Goal: Check status

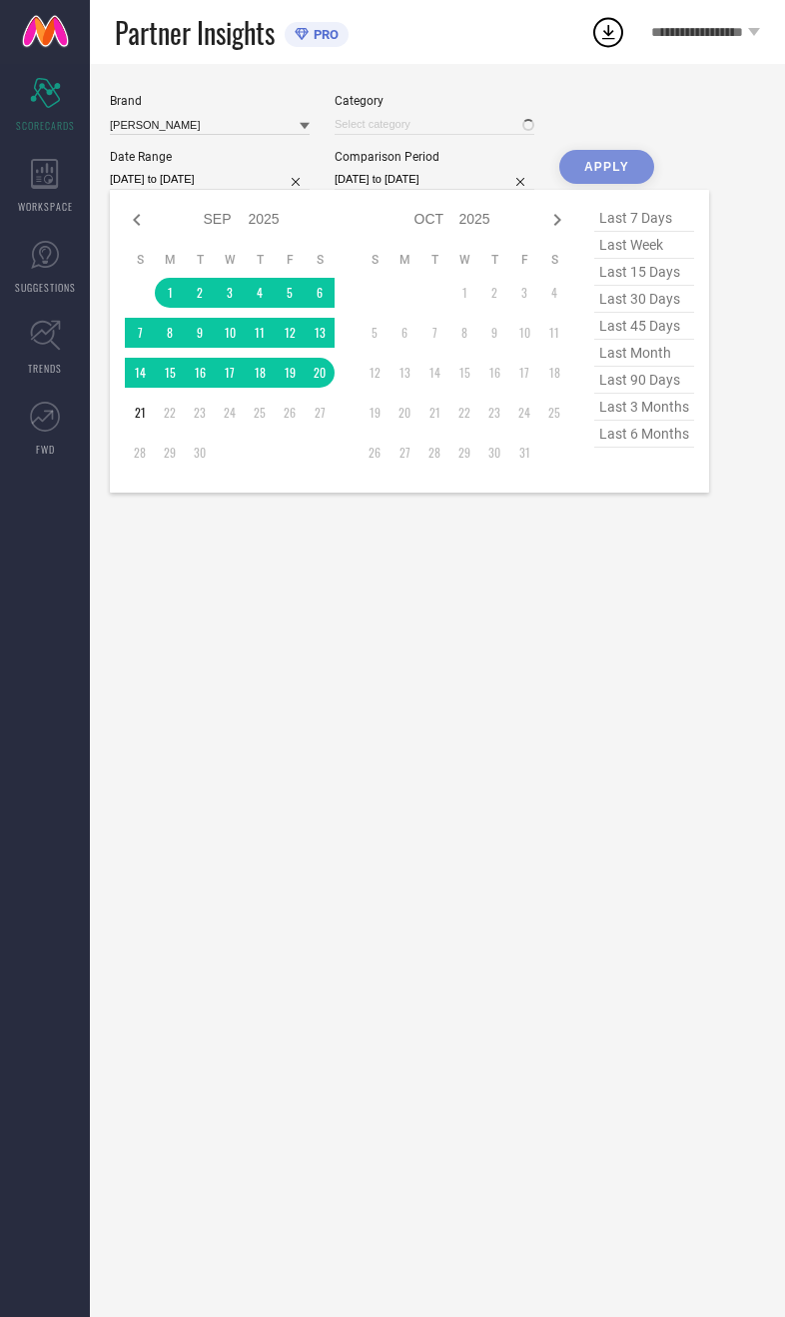
select select "8"
select select "2025"
select select "9"
select select "2025"
type input "All"
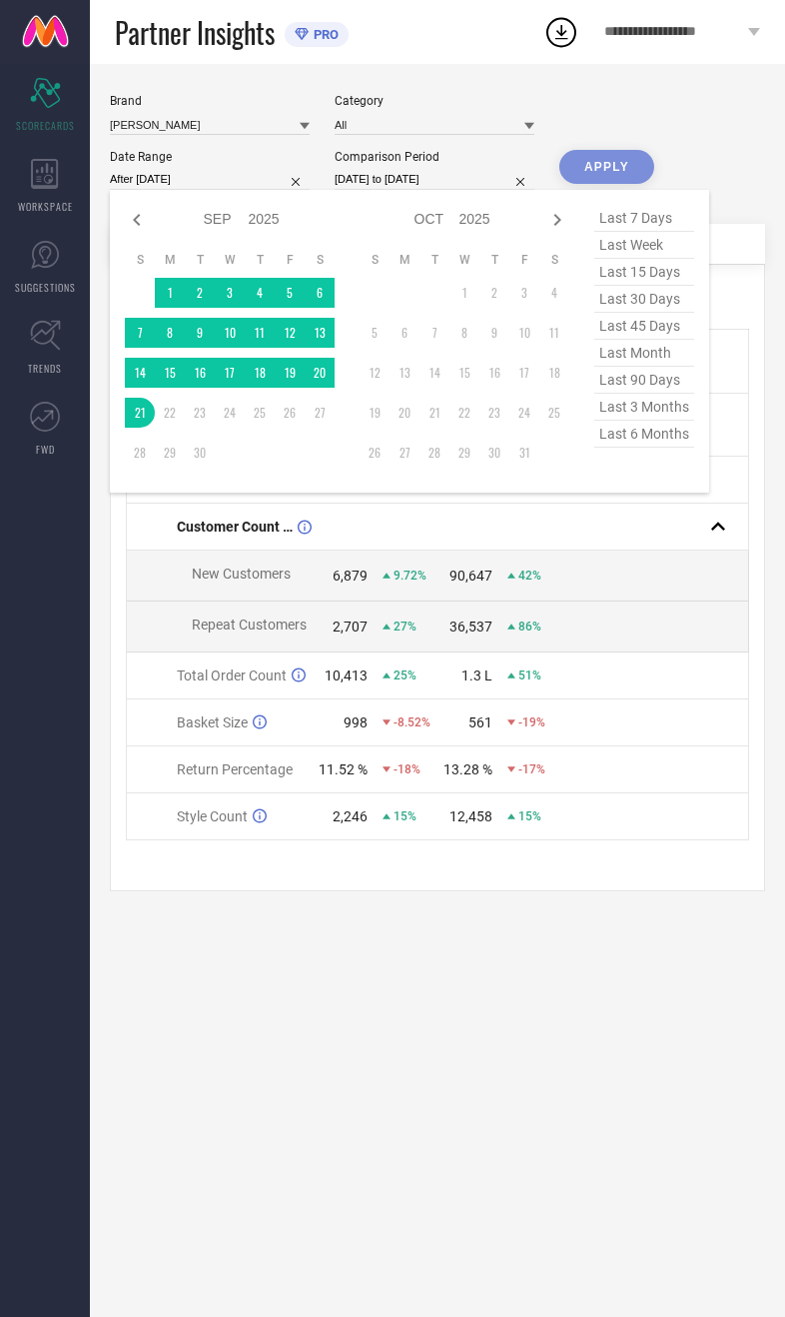
type input "[DATE] to [DATE]"
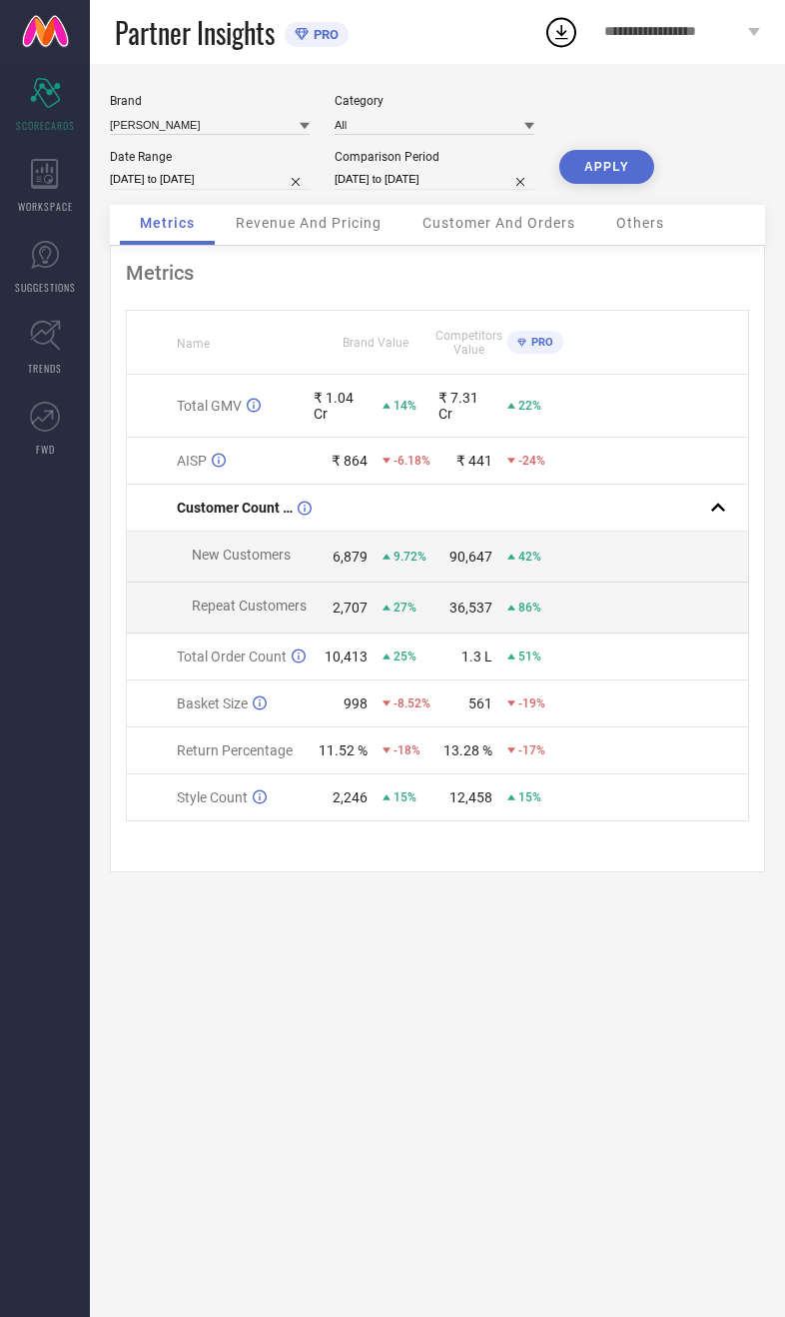
select select "8"
select select "2024"
select select "9"
select select "2024"
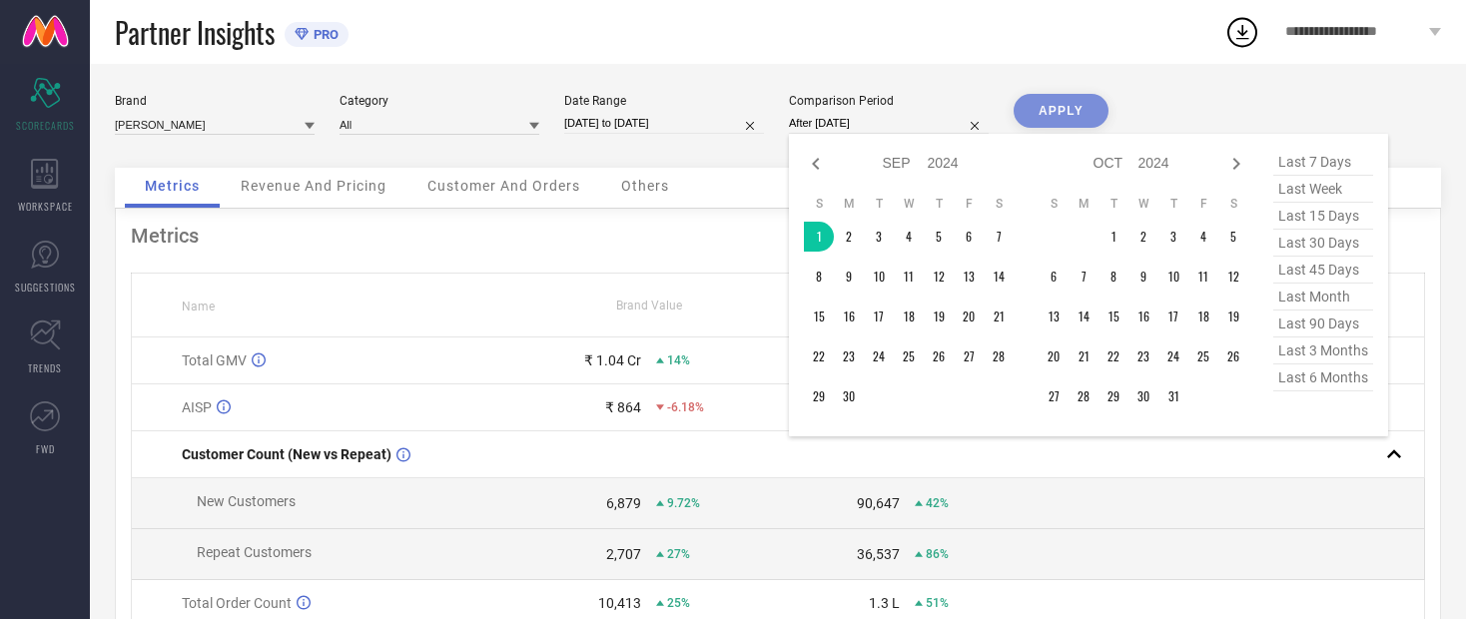
click at [784, 379] on table "S M T W T F S 1 2 3 4 5 6 7 8 9 10 11 12 13 14 15 16 17 18 19 20 21 22 23 24 25…" at bounding box center [909, 304] width 210 height 236
type input "[DATE] to [DATE]"
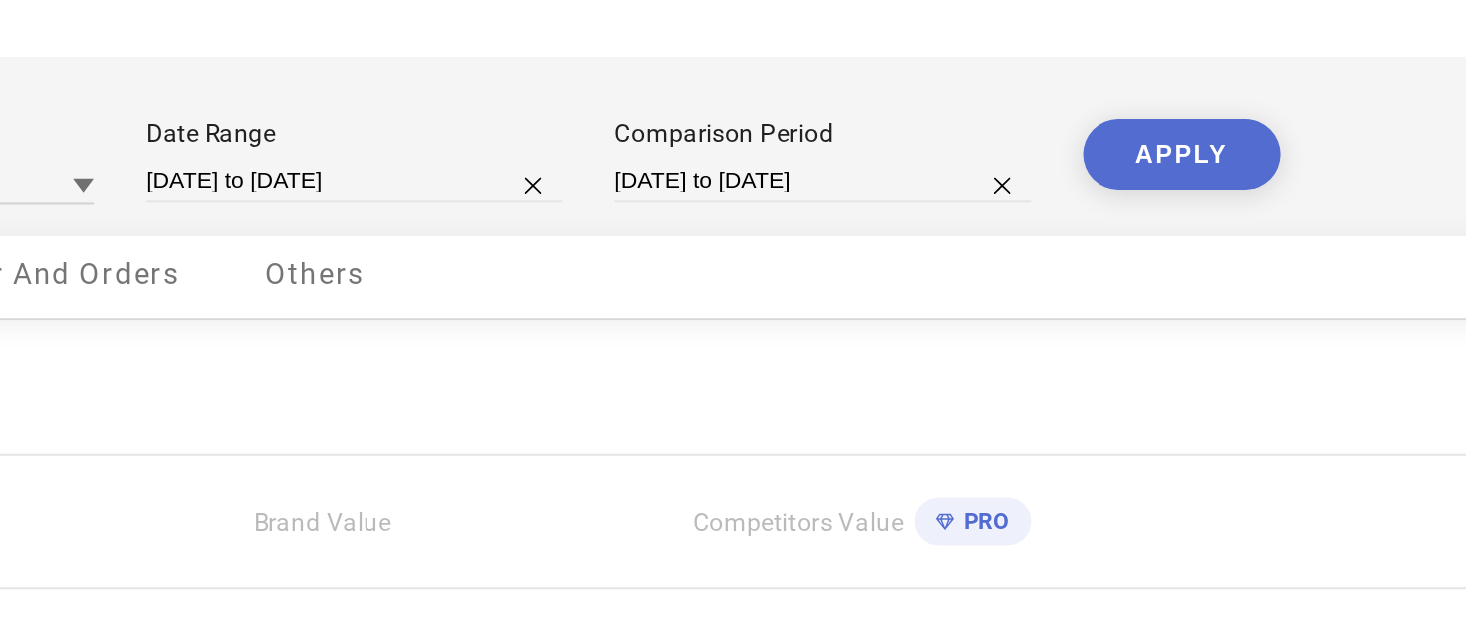
select select "8"
select select "2024"
select select "9"
select select "2024"
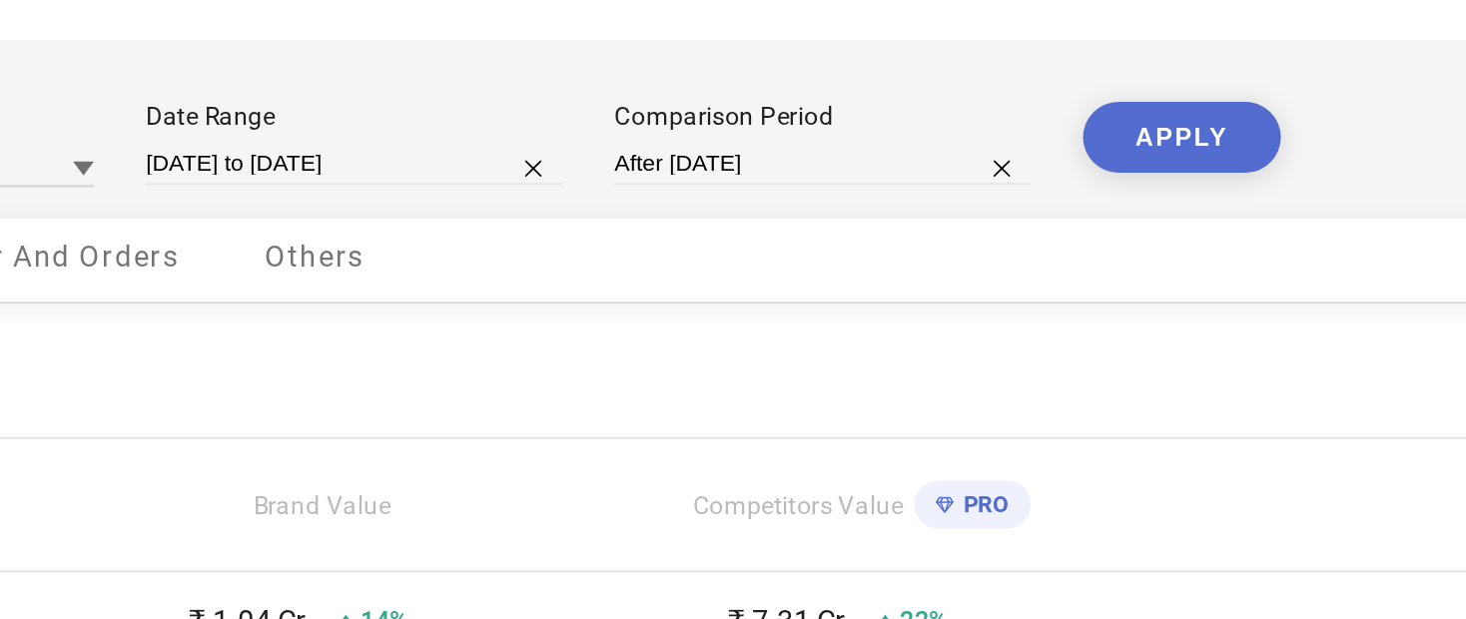
type input "[DATE] to [DATE]"
click at [784, 94] on button "APPLY" at bounding box center [1061, 111] width 95 height 34
select select "9"
select select "2024"
select select "10"
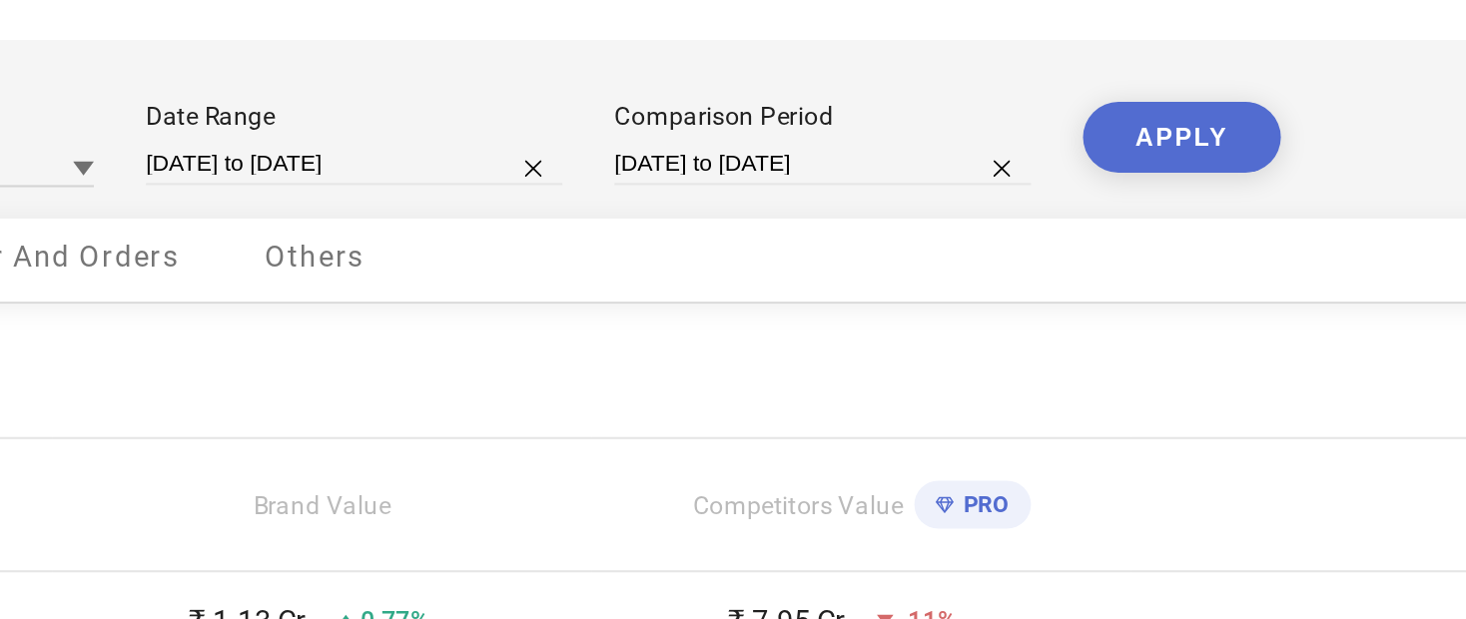
select select "2024"
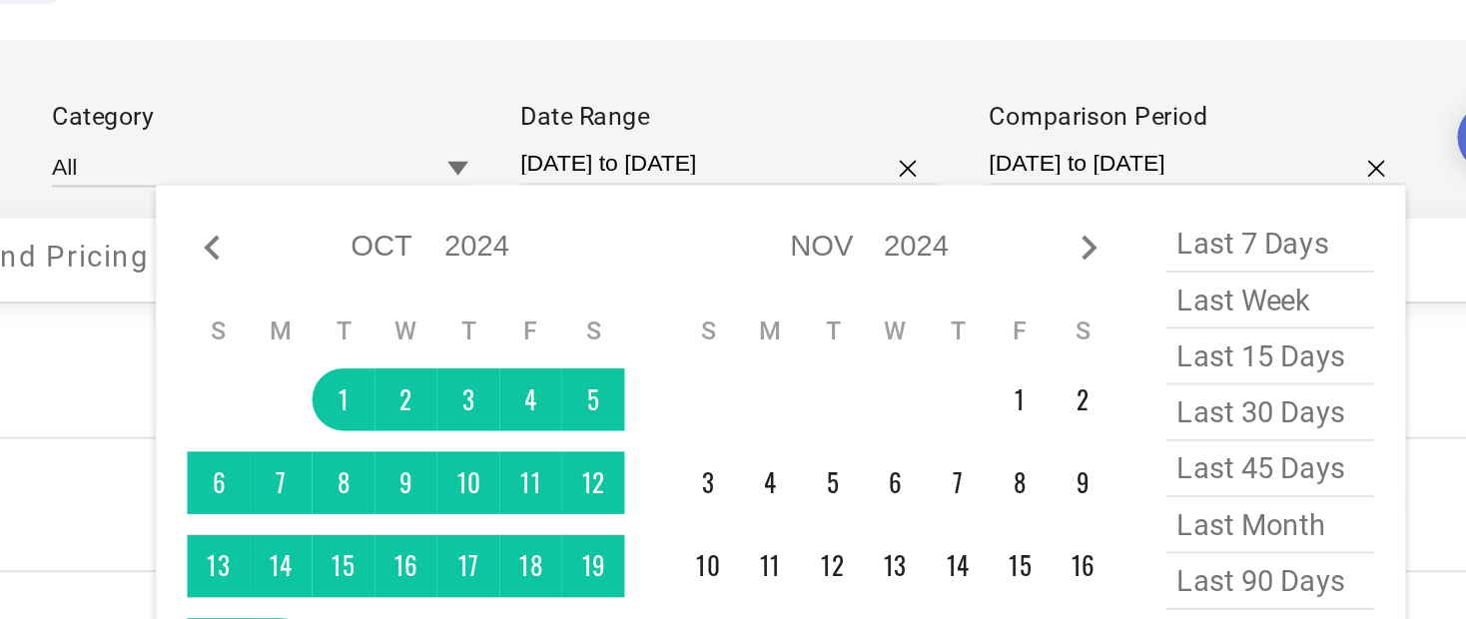
click at [405, 152] on div at bounding box center [417, 164] width 24 height 24
select select "8"
select select "2024"
select select "9"
select select "2024"
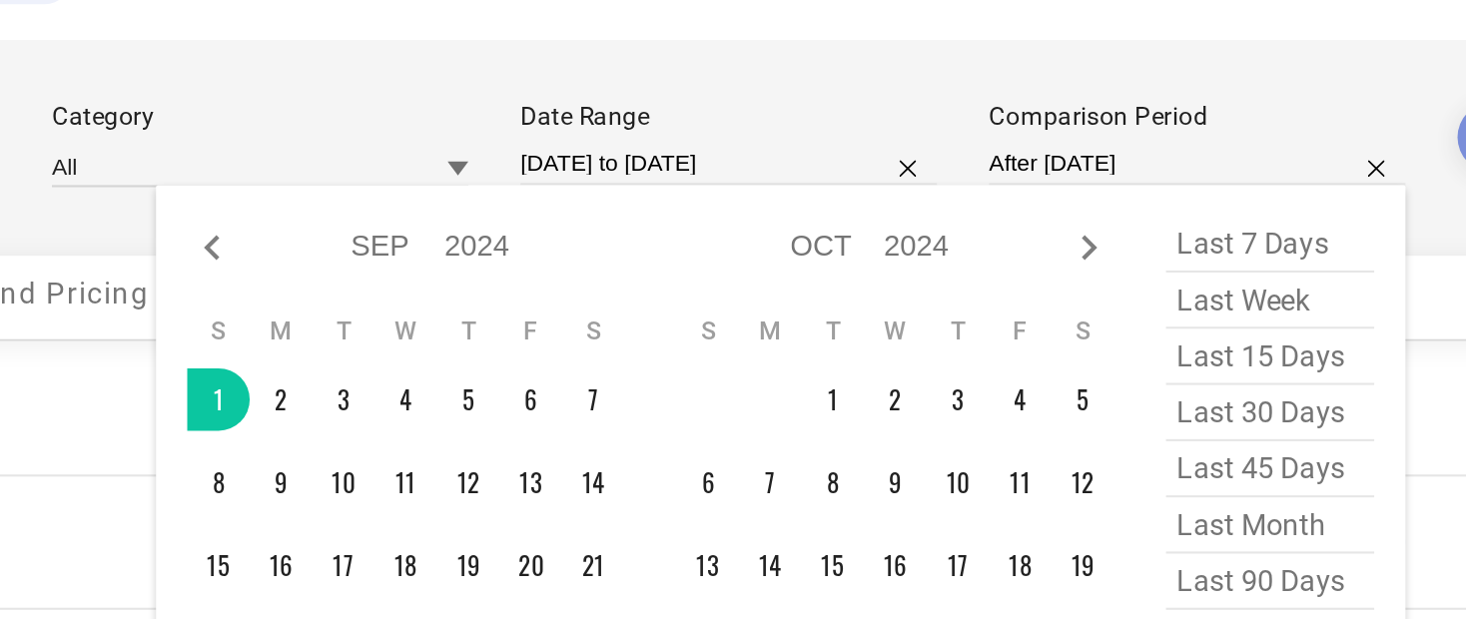
type input "[DATE] to [DATE]"
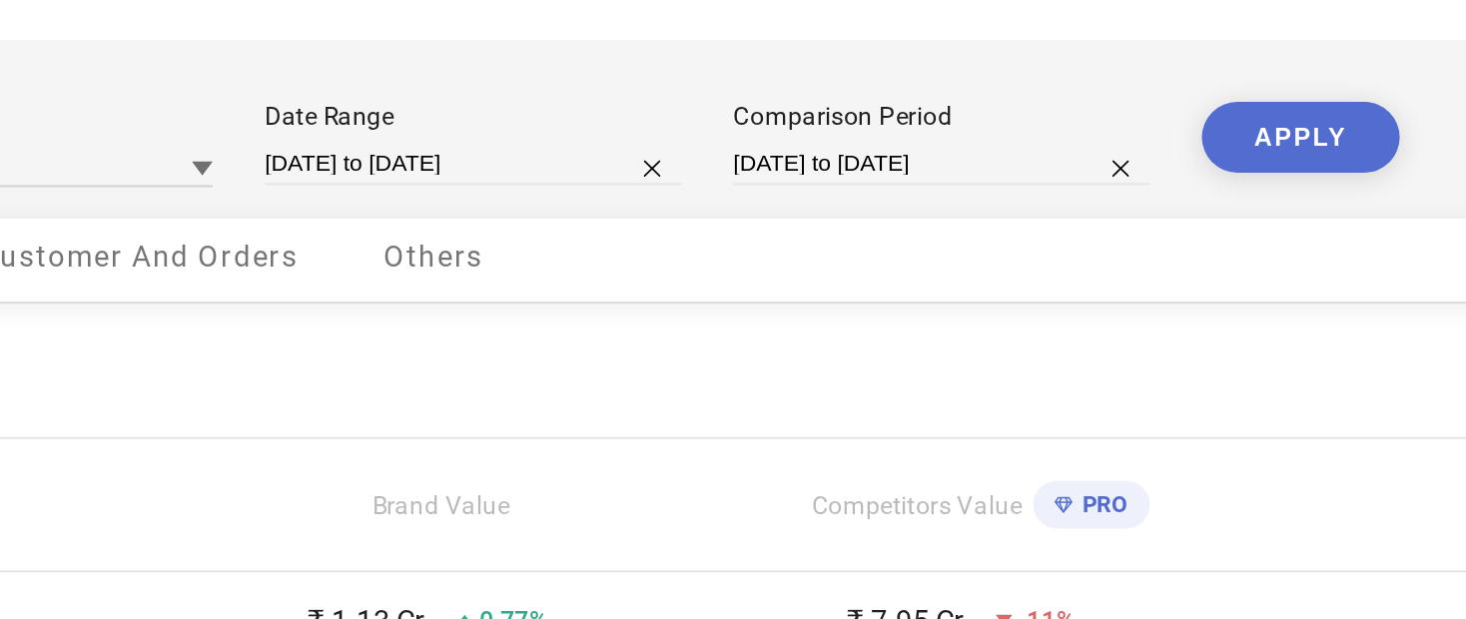
click at [784, 94] on button "APPLY" at bounding box center [1061, 111] width 95 height 34
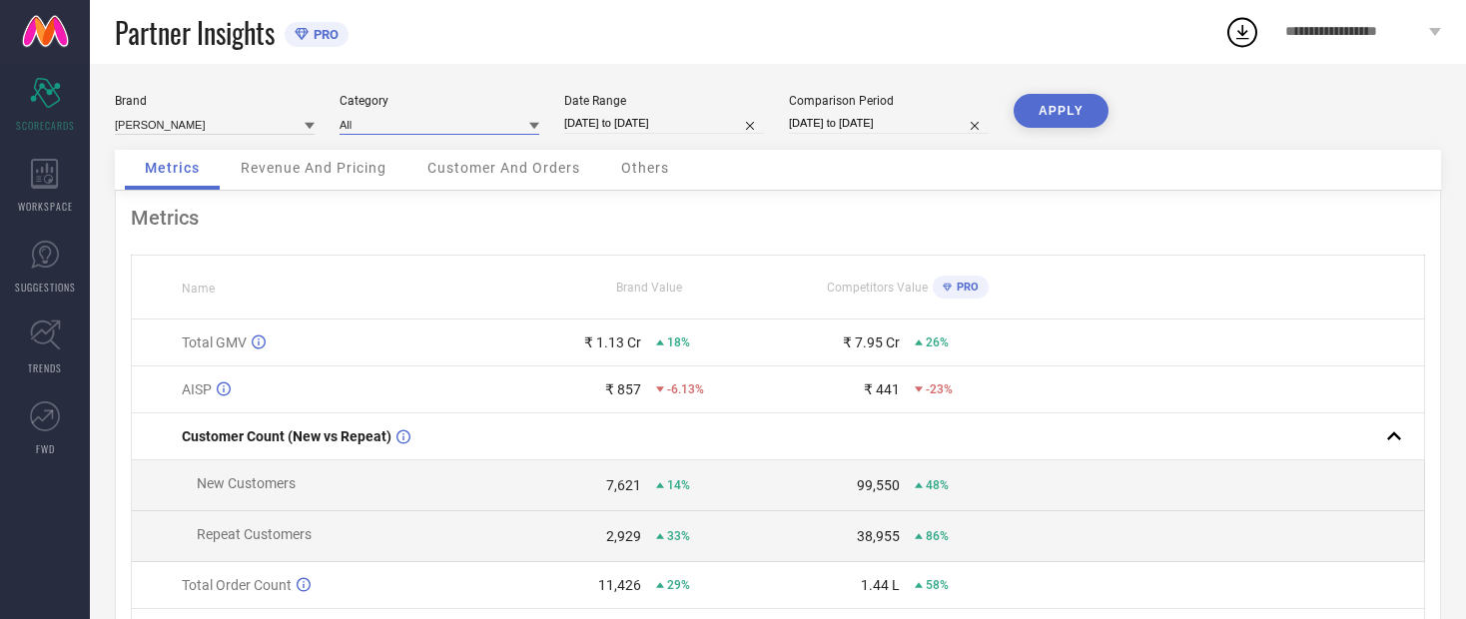
click at [407, 133] on input at bounding box center [440, 124] width 200 height 21
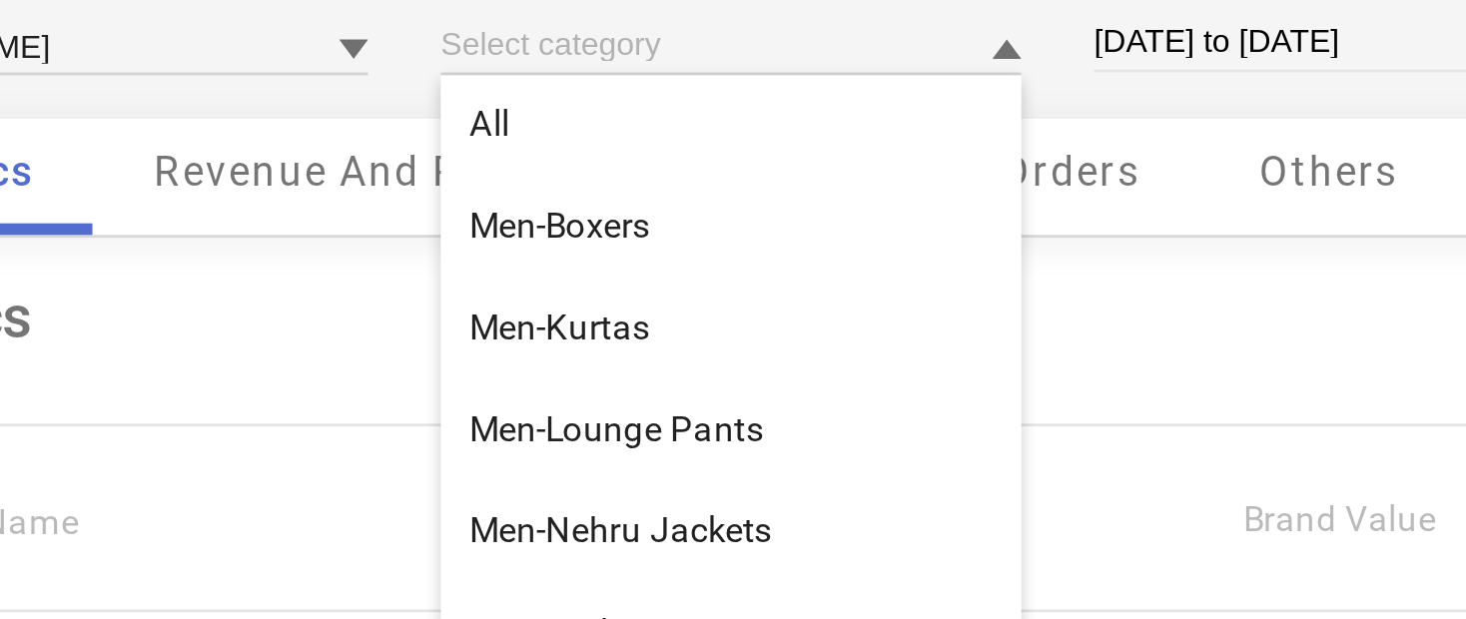
click at [116, 191] on div "Metrics Name Brand Value Competitors Value PRO Total GMV ₹ 1.13 Cr 18% ₹ 7.95 C…" at bounding box center [778, 496] width 1327 height 610
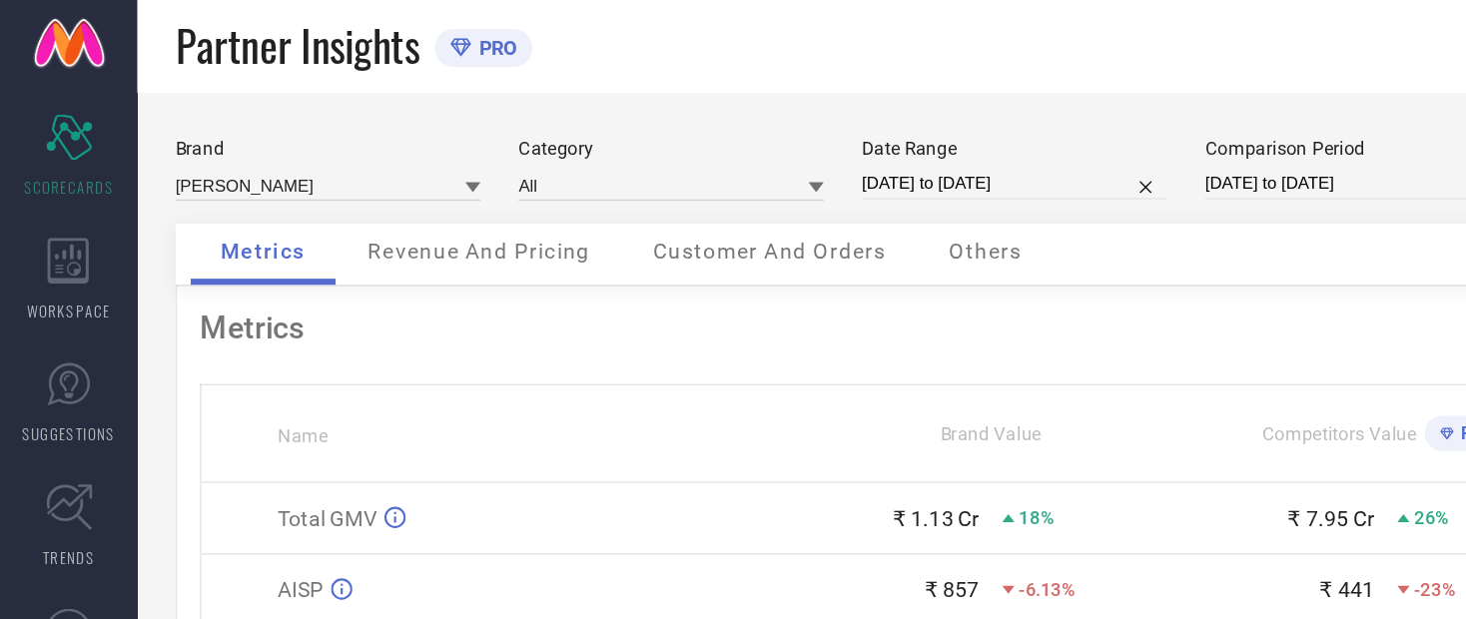
click at [376, 168] on span "Revenue And Pricing" at bounding box center [314, 168] width 146 height 16
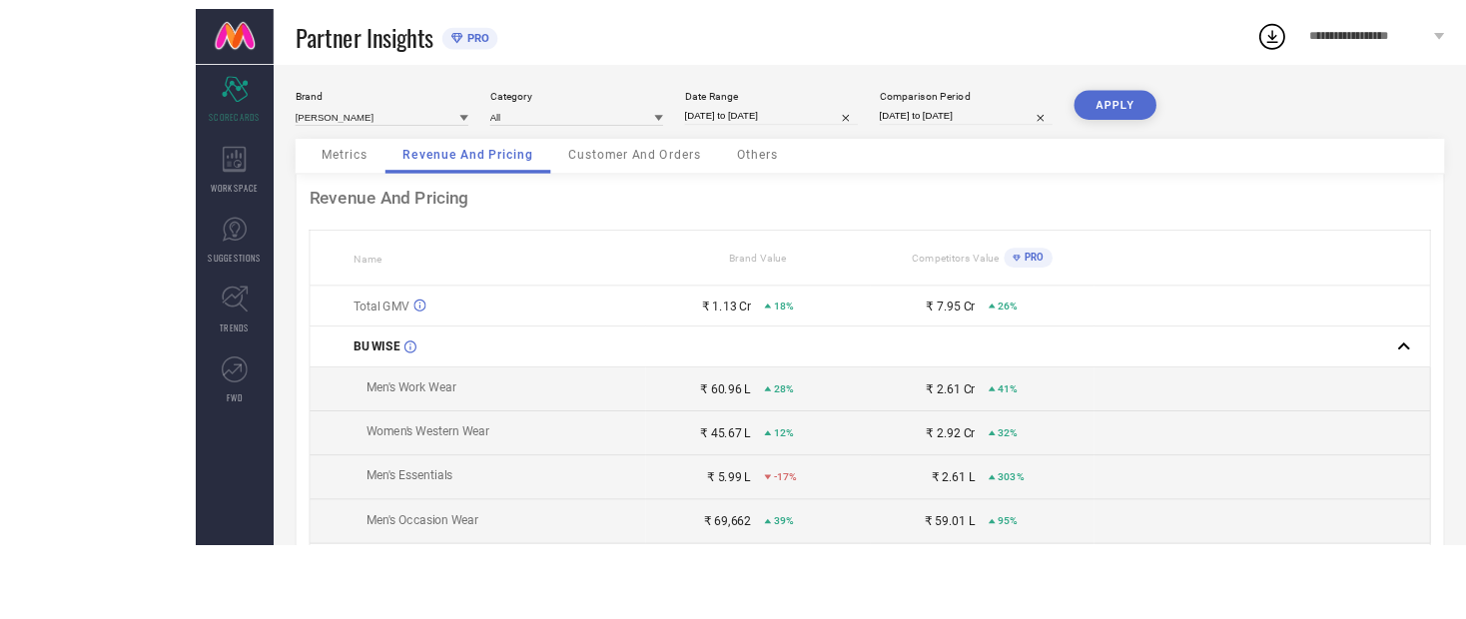
scroll to position [38, 0]
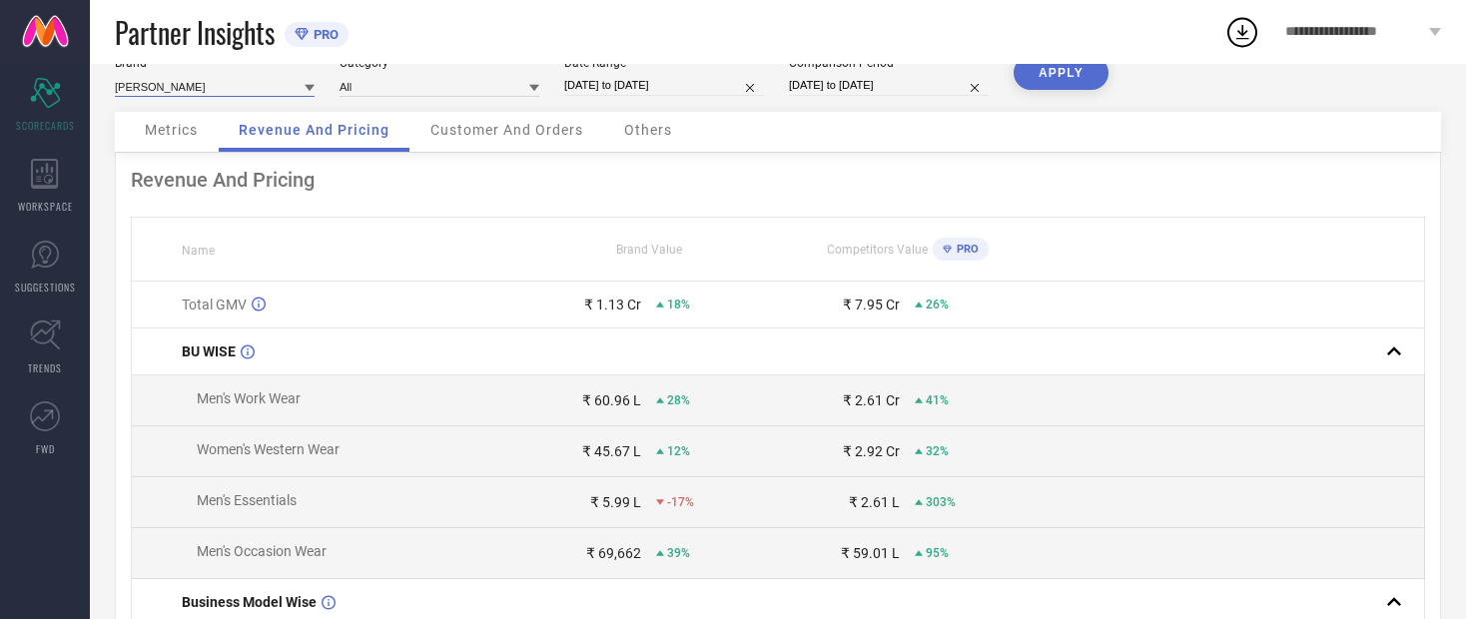
click at [287, 95] on input at bounding box center [215, 86] width 200 height 21
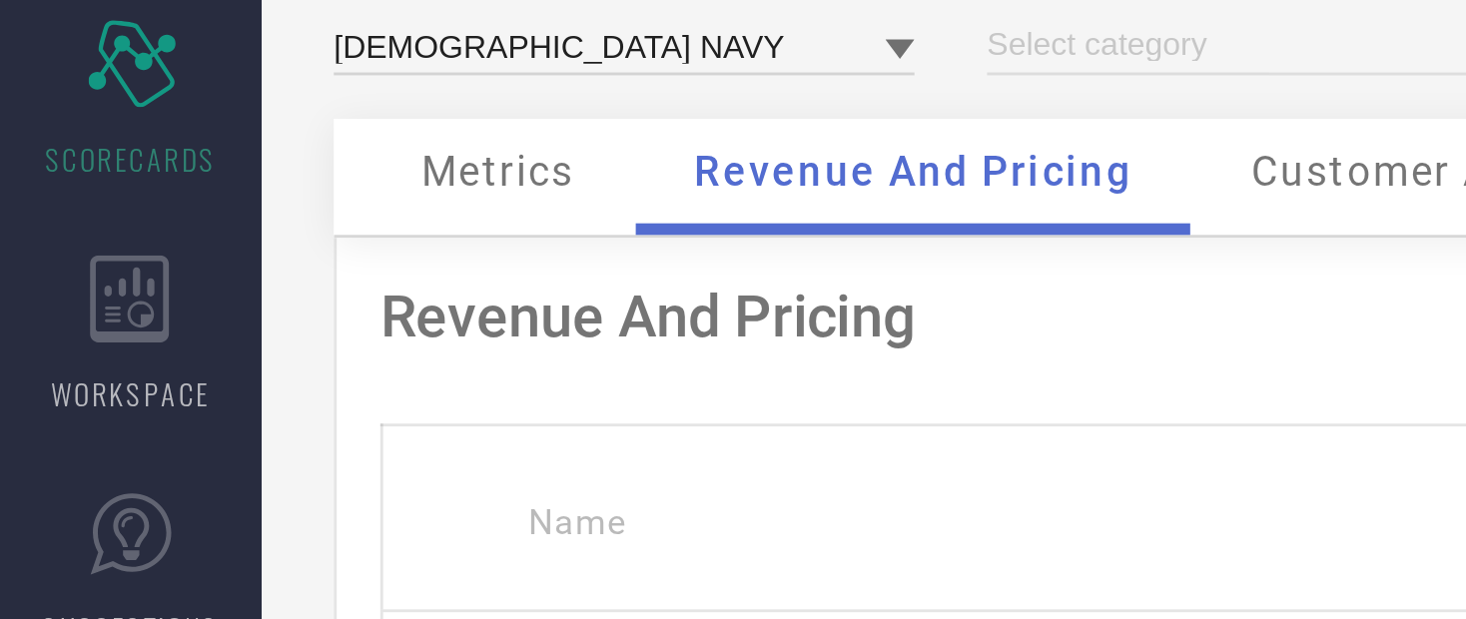
type input "All"
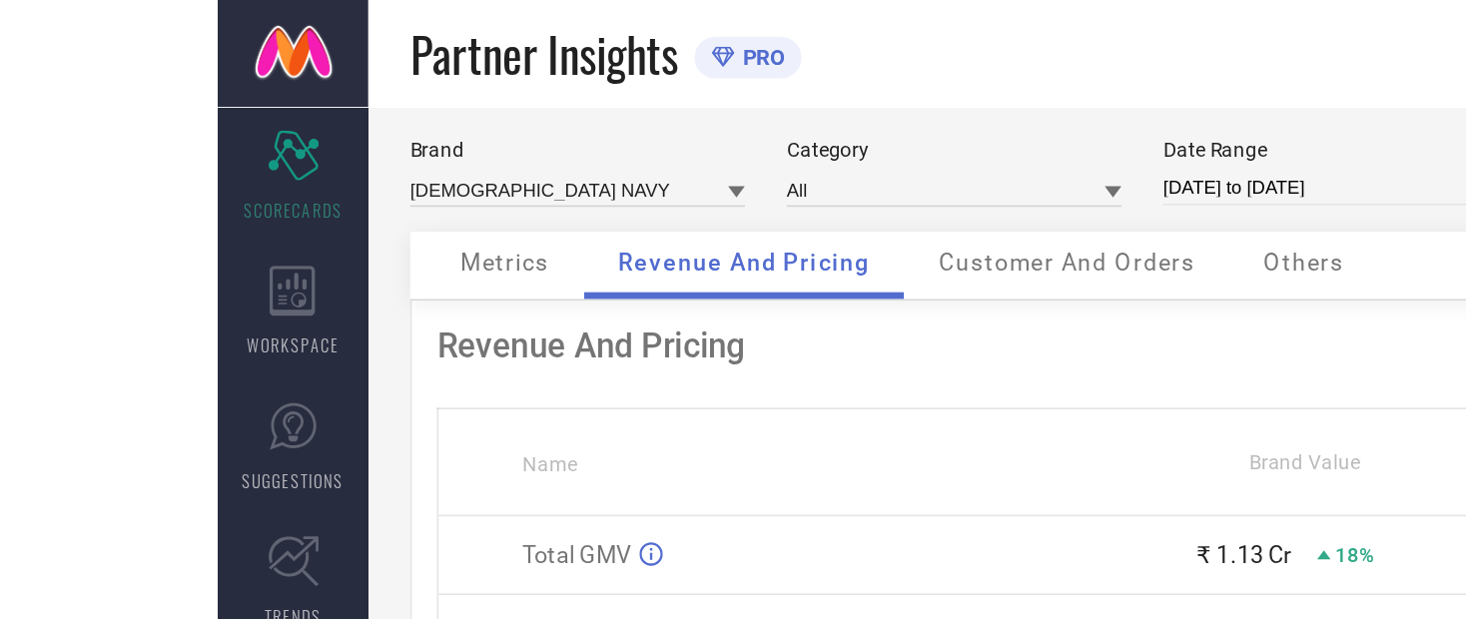
scroll to position [0, 0]
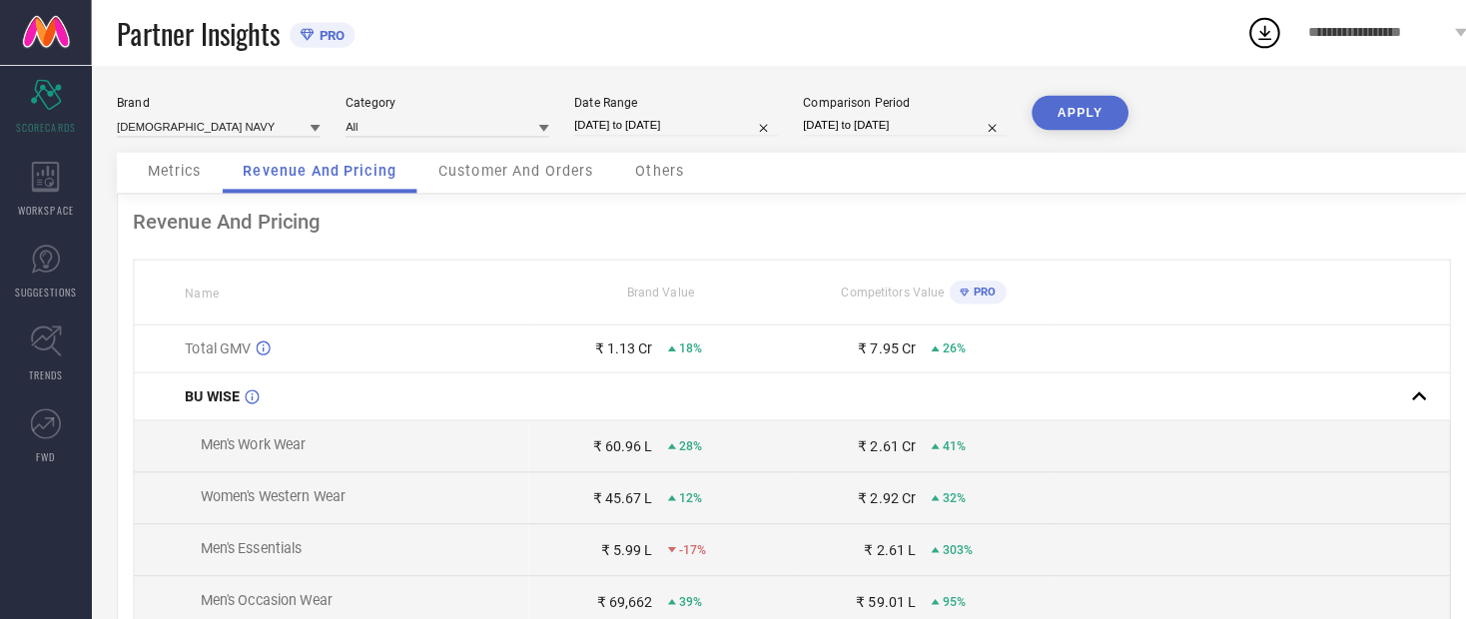
click at [784, 114] on div "Brand [DEMOGRAPHIC_DATA] NAVY Category All Date Range [DATE] to [DATE] Comparis…" at bounding box center [778, 122] width 1327 height 56
click at [784, 117] on button "APPLY" at bounding box center [1061, 111] width 95 height 34
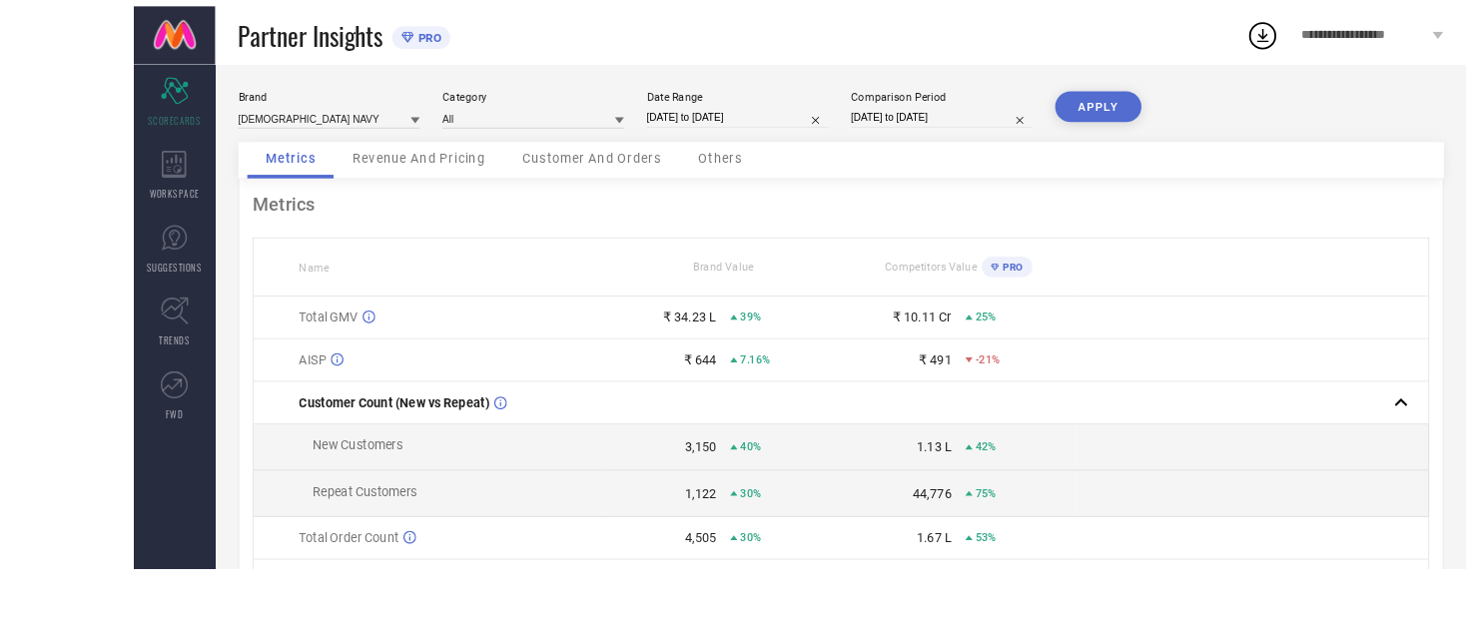
scroll to position [54, 0]
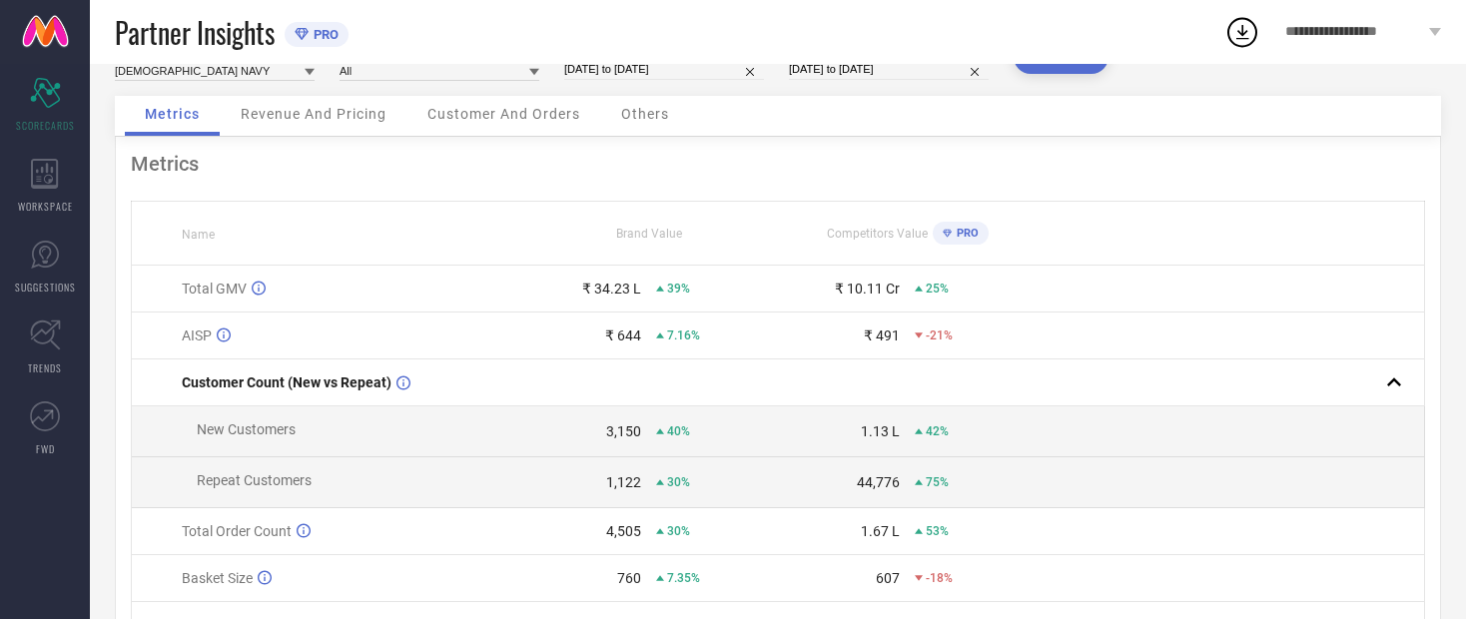
click at [363, 103] on div "Revenue And Pricing" at bounding box center [314, 116] width 186 height 40
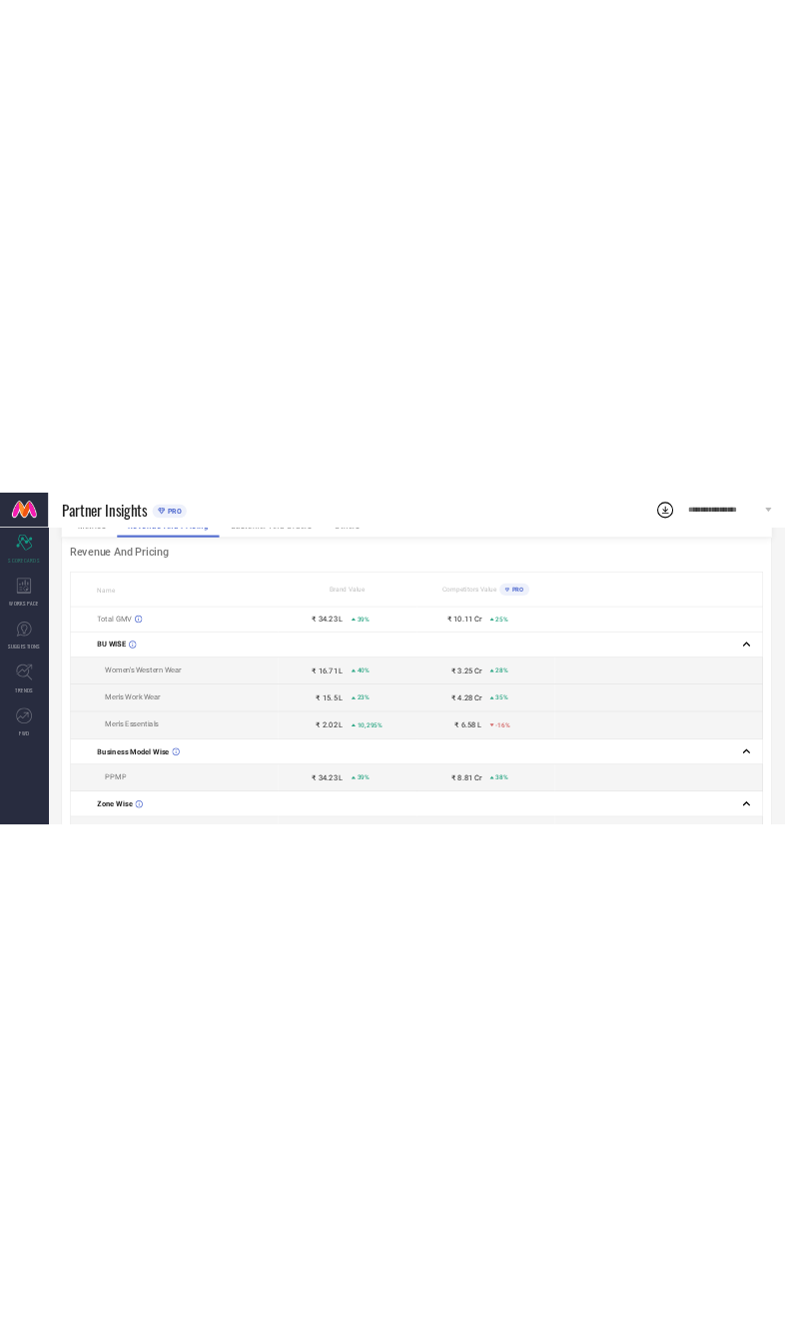
scroll to position [0, 0]
